Goal: Information Seeking & Learning: Learn about a topic

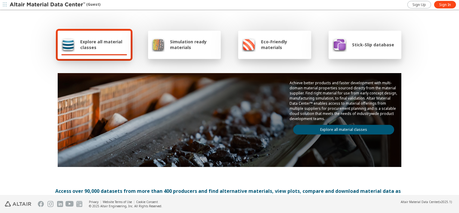
click at [321, 128] on link "Explore all material classes" at bounding box center [343, 130] width 101 height 10
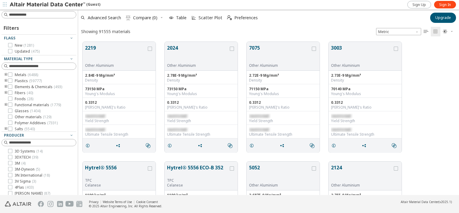
scroll to position [153, 376]
click at [60, 15] on input at bounding box center [42, 15] width 67 height 6
paste input "******"
type input "******"
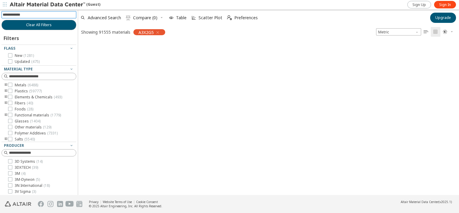
scroll to position [152, 376]
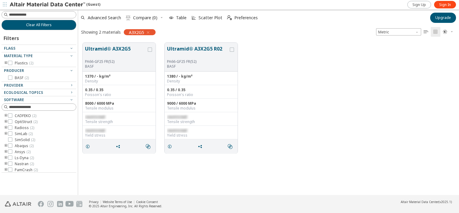
click at [443, 8] on div "Sign Up Sign In" at bounding box center [432, 4] width 53 height 9
click at [445, 5] on span "Sign In" at bounding box center [445, 4] width 12 height 5
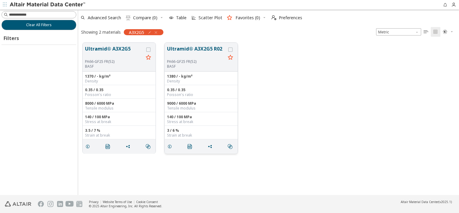
scroll to position [152, 376]
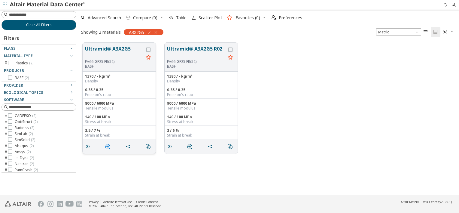
click at [106, 144] on icon "" at bounding box center [107, 146] width 5 height 5
drag, startPoint x: 134, startPoint y: 48, endPoint x: 113, endPoint y: 47, distance: 21.3
click at [113, 47] on button "Ultramid® A3X2G5" at bounding box center [114, 52] width 59 height 14
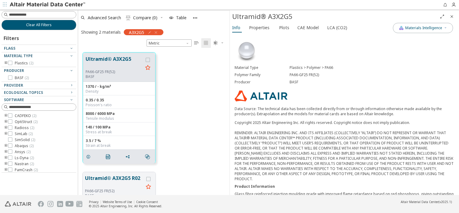
click at [156, 33] on icon "button" at bounding box center [155, 32] width 5 height 5
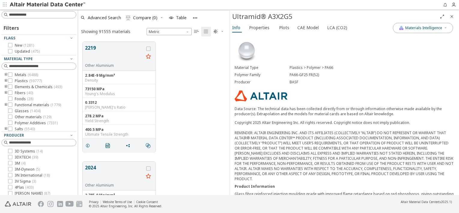
scroll to position [5, 5]
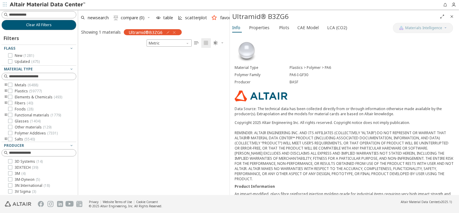
scroll to position [5, 5]
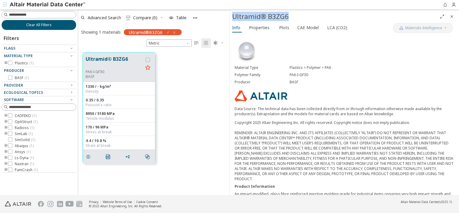
drag, startPoint x: 291, startPoint y: 17, endPoint x: 232, endPoint y: 18, distance: 58.6
click at [232, 18] on div "Ultramid® B3ZG6" at bounding box center [334, 17] width 205 height 10
copy div "Ultramid® B3ZG6"
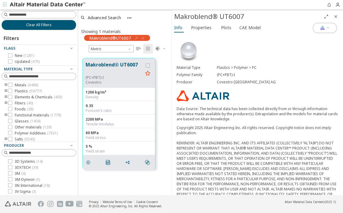
scroll to position [137, 89]
drag, startPoint x: 248, startPoint y: 16, endPoint x: 176, endPoint y: 17, distance: 72.1
click at [176, 17] on div "Makroblend® UT6007" at bounding box center [247, 17] width 147 height 10
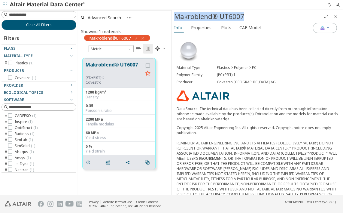
copy div "Makroblend® UT6007"
